Goal: Information Seeking & Learning: Compare options

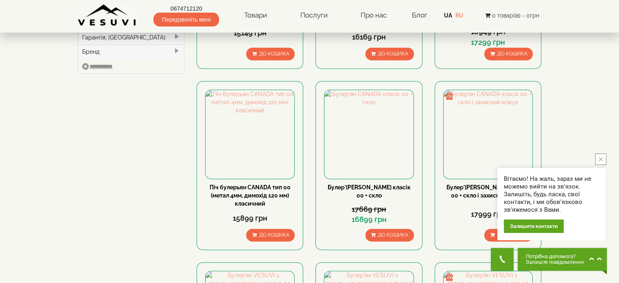
scroll to position [447, 0]
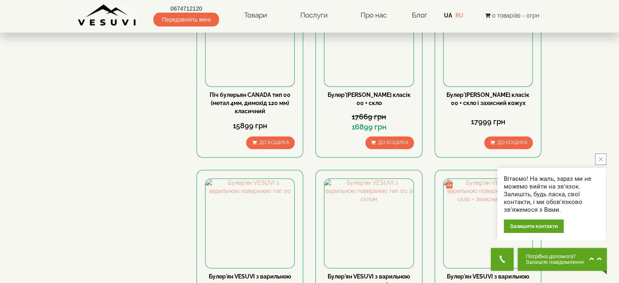
click at [599, 158] on icon "close button" at bounding box center [600, 159] width 4 height 4
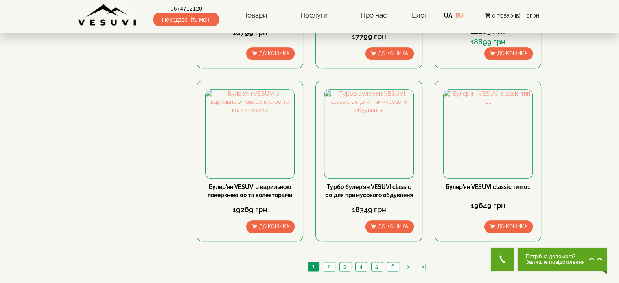
scroll to position [903, 0]
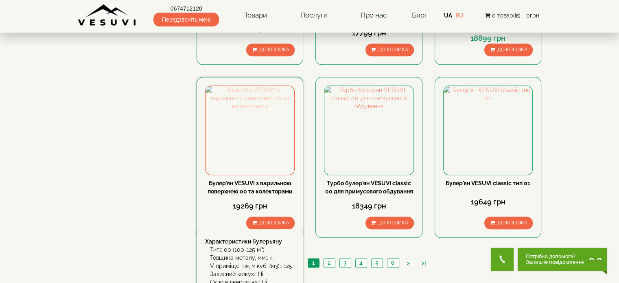
click at [264, 86] on img at bounding box center [249, 130] width 89 height 89
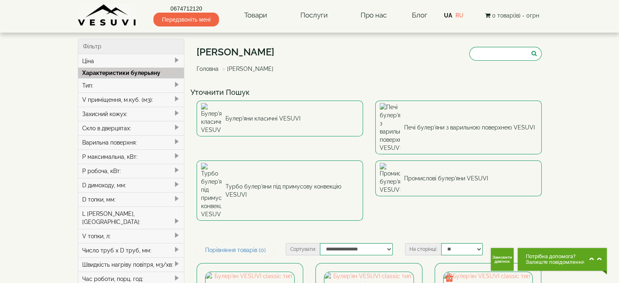
click at [130, 99] on div "V приміщення, м.куб. (м3):" at bounding box center [131, 99] width 106 height 14
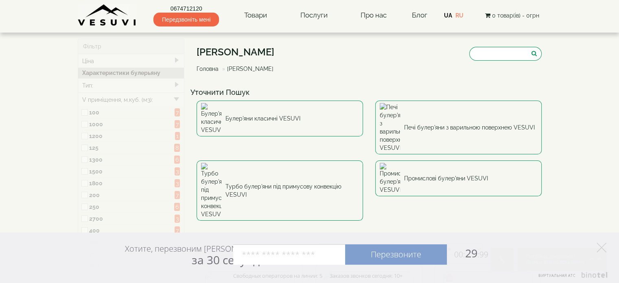
type input "*****"
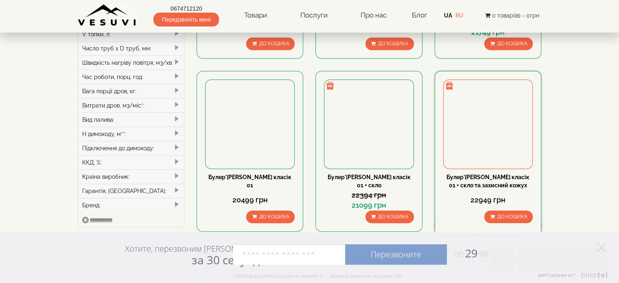
scroll to position [366, 0]
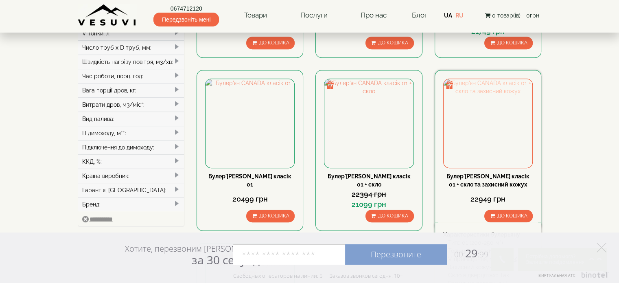
click at [490, 79] on img at bounding box center [487, 123] width 89 height 89
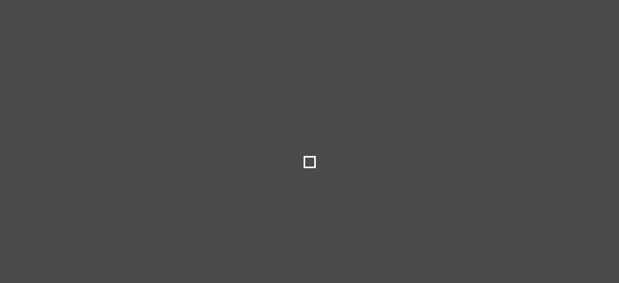
select select
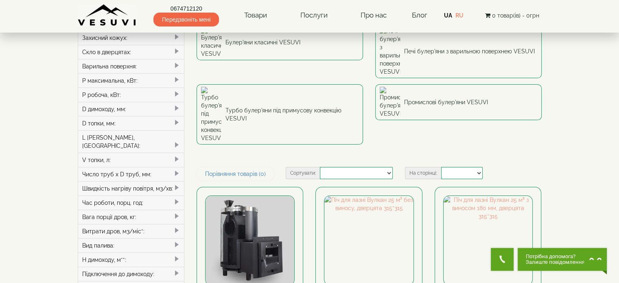
scroll to position [81, 0]
